Goal: Information Seeking & Learning: Learn about a topic

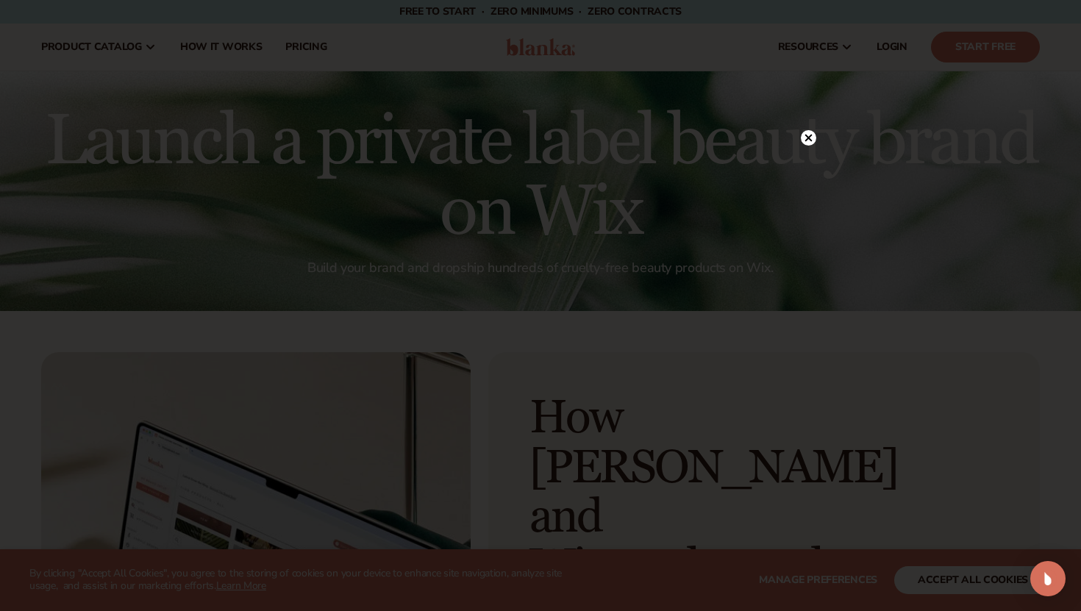
click at [810, 138] on circle at bounding box center [808, 137] width 15 height 15
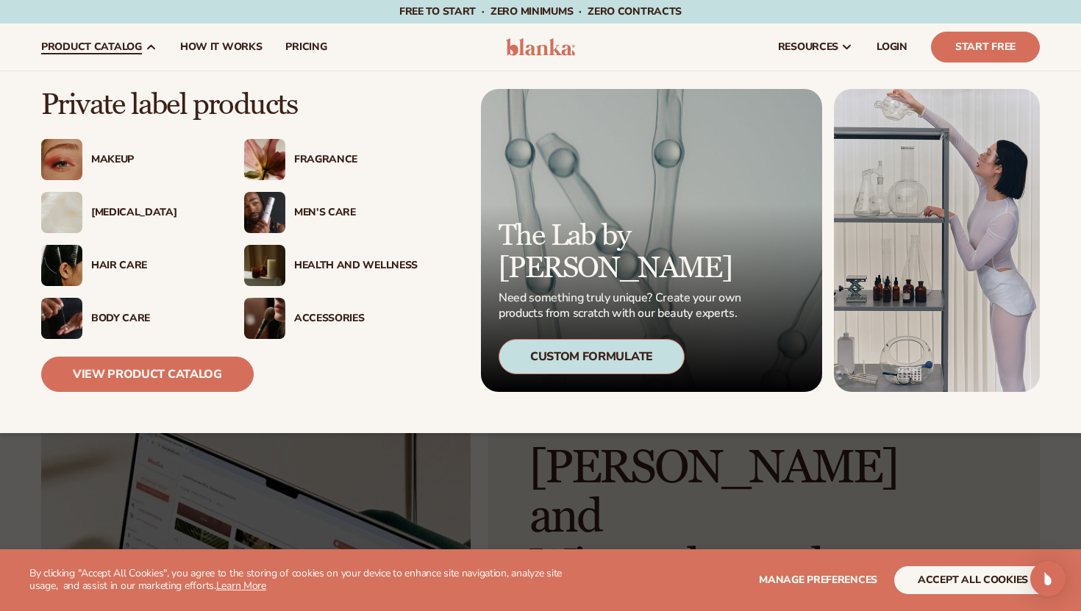
click at [134, 211] on div "[MEDICAL_DATA]" at bounding box center [153, 213] width 124 height 13
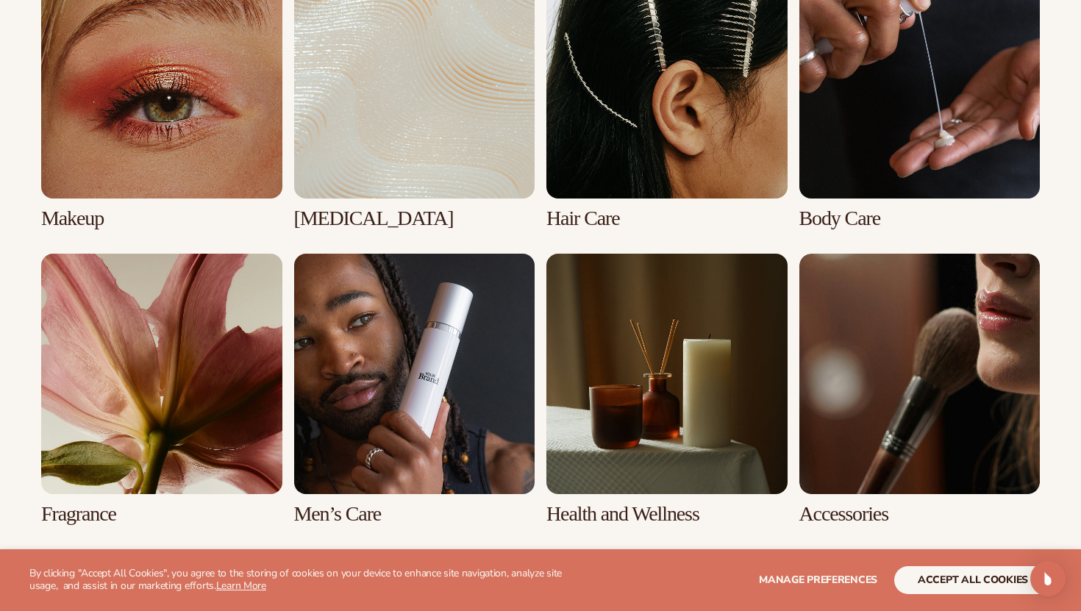
scroll to position [1150, 0]
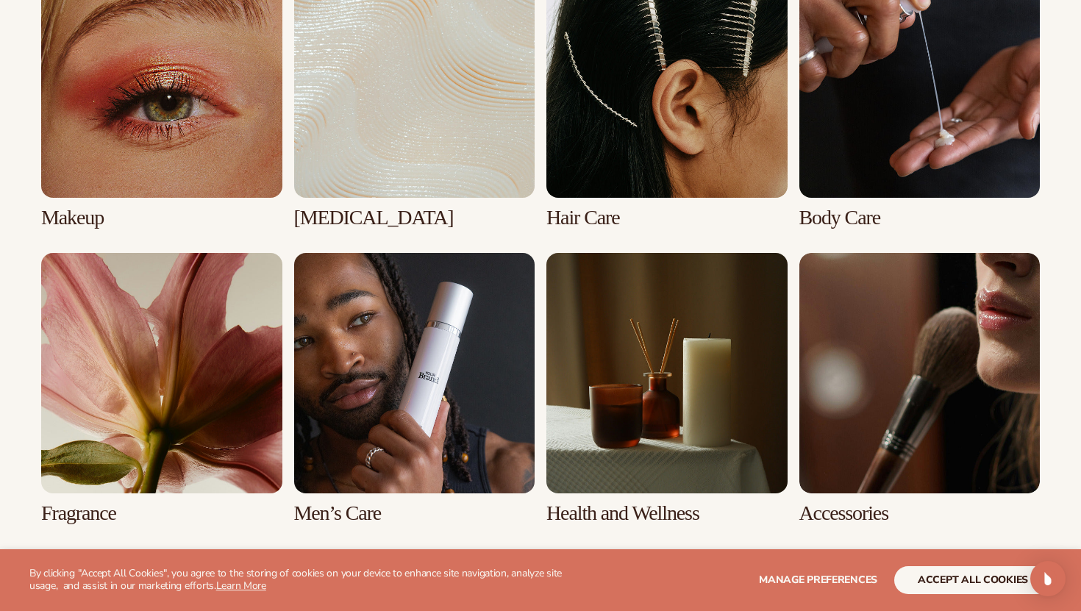
click at [372, 140] on link "2 / 8" at bounding box center [414, 93] width 241 height 272
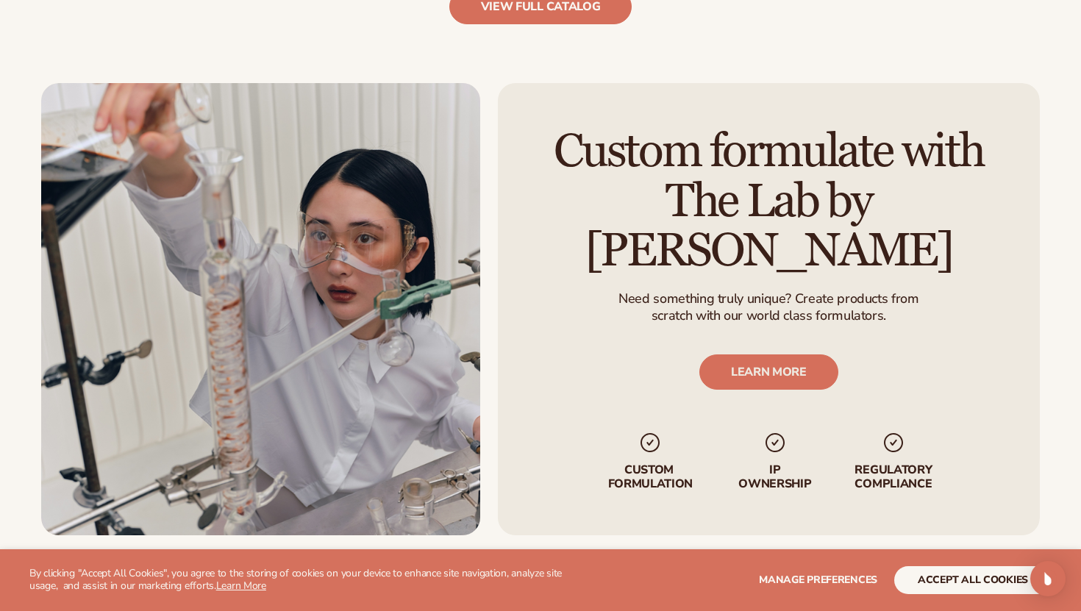
scroll to position [1838, 0]
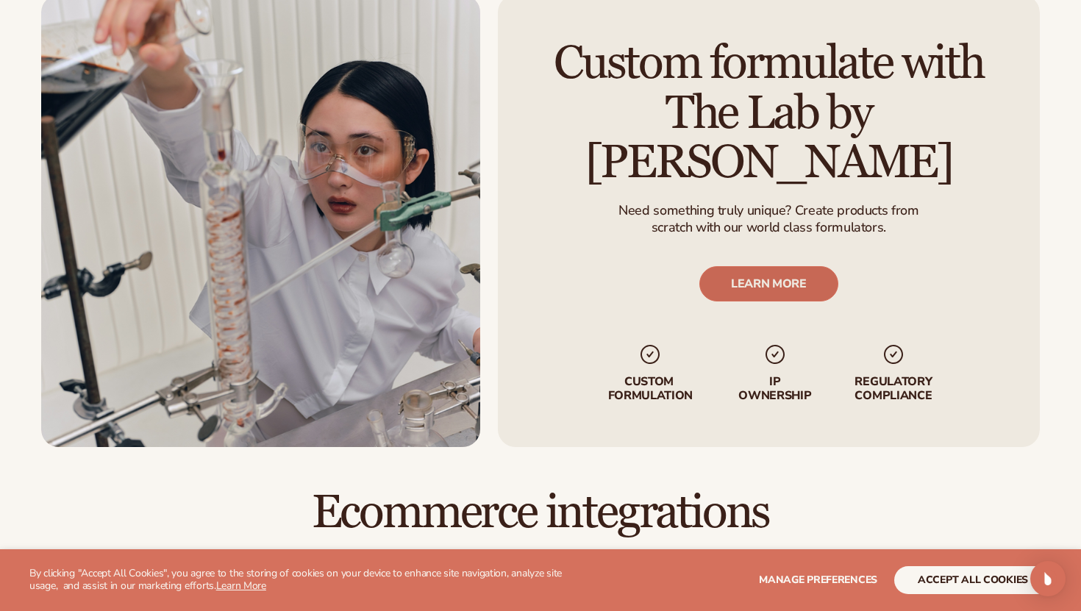
click at [778, 266] on link "LEARN MORE" at bounding box center [769, 283] width 139 height 35
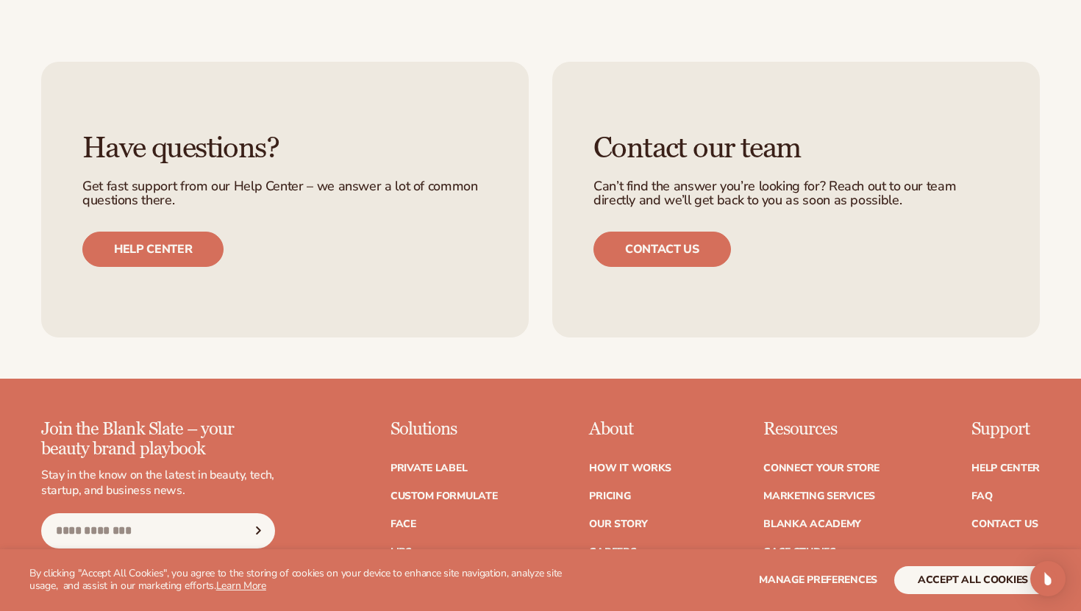
scroll to position [1826, 0]
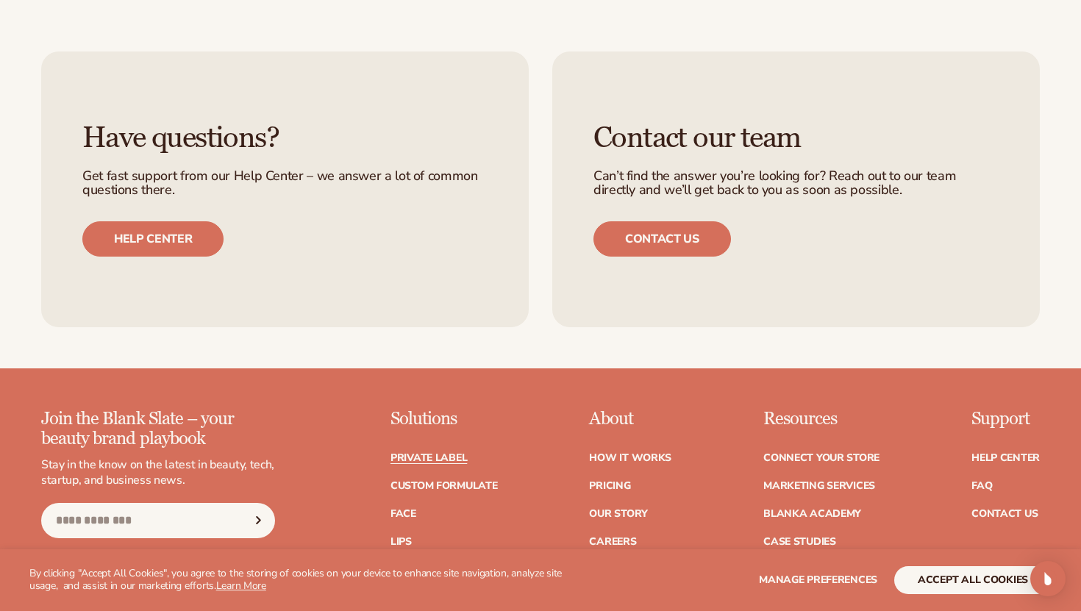
click at [420, 457] on link "Private label" at bounding box center [429, 458] width 77 height 10
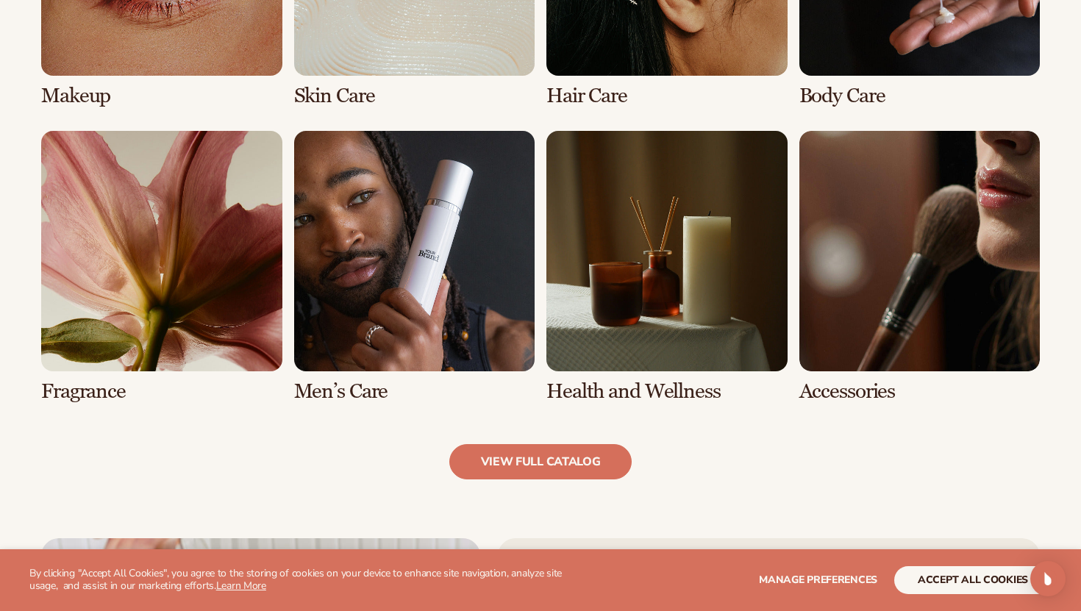
scroll to position [1297, 0]
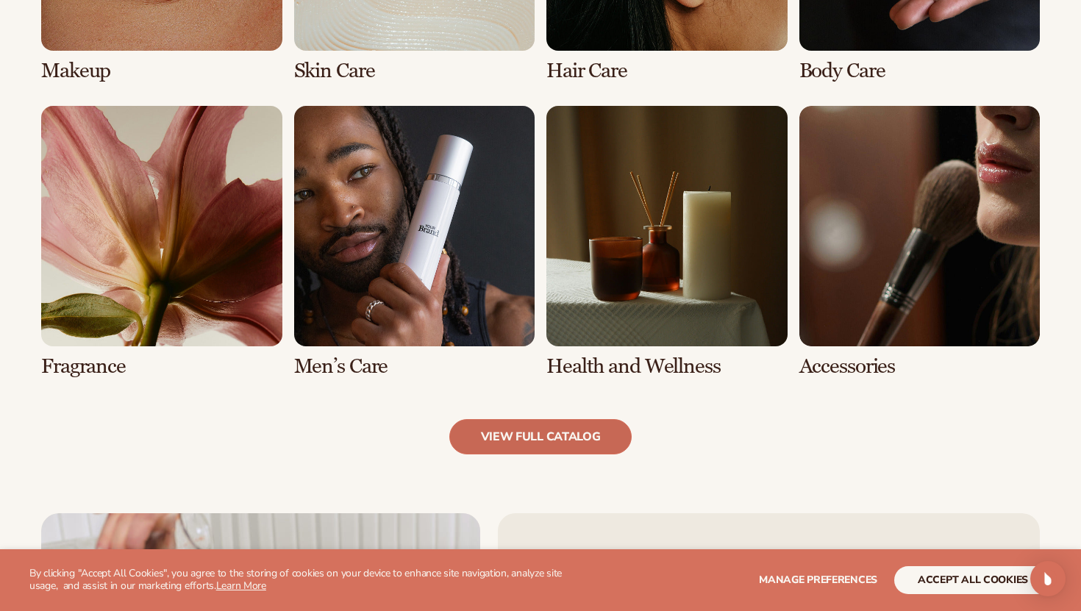
click at [530, 441] on link "view full catalog" at bounding box center [540, 436] width 183 height 35
